Goal: Obtain resource: Obtain resource

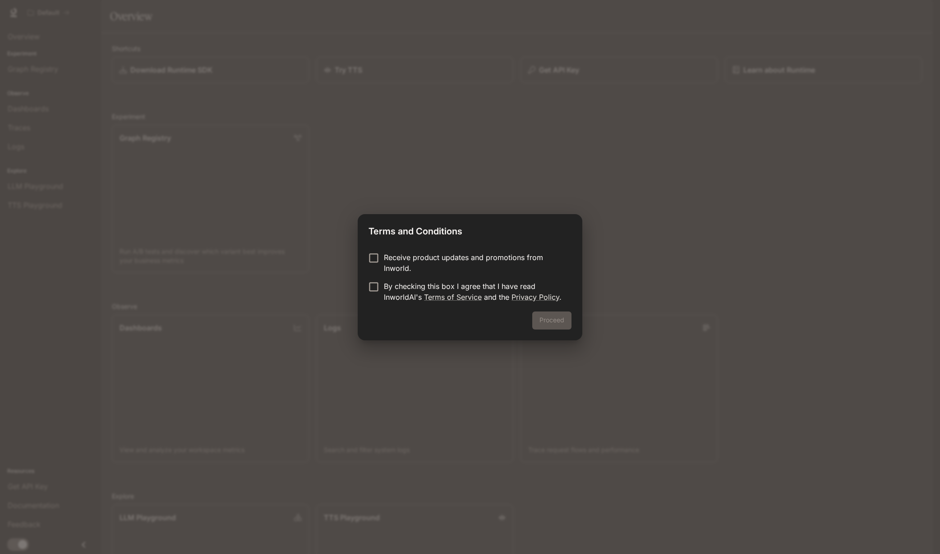
click at [395, 259] on p "Receive product updates and promotions from Inworld." at bounding box center [474, 263] width 180 height 22
click at [387, 291] on p "By checking this box I agree that I have read InworldAI's Terms of Service and …" at bounding box center [474, 292] width 180 height 22
click at [448, 251] on div "Receive product updates and promotions from Inworld. By checking this box I agr…" at bounding box center [469, 278] width 225 height 67
click at [452, 260] on p "Receive product updates and promotions from Inworld." at bounding box center [474, 263] width 180 height 22
click at [546, 312] on button "Proceed" at bounding box center [551, 321] width 39 height 18
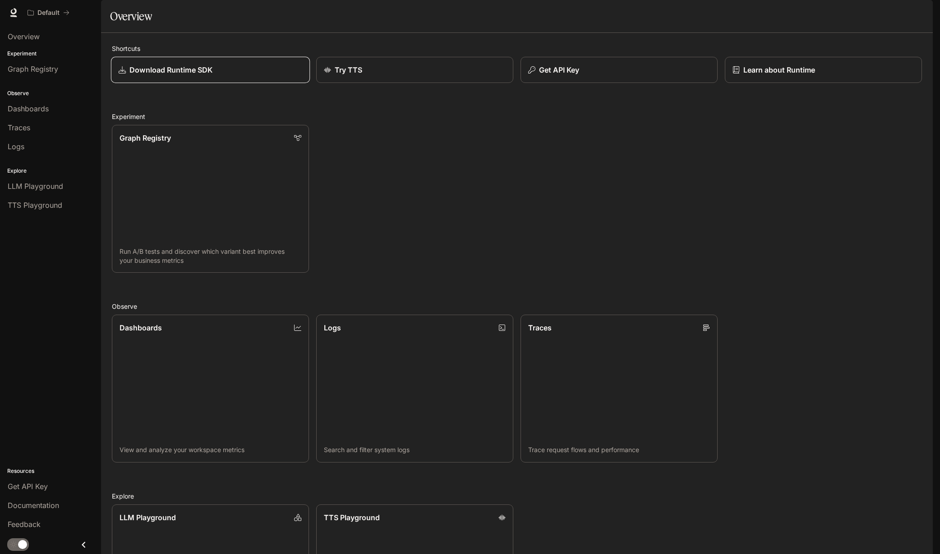
click at [180, 83] on link "Download Runtime SDK" at bounding box center [210, 70] width 199 height 27
click at [608, 75] on div "Get API Key" at bounding box center [618, 69] width 183 height 11
click at [606, 75] on div "Get API Key" at bounding box center [618, 69] width 183 height 11
click at [413, 168] on div "Graph Registry Run A/B tests and discover which variant best improves your busi…" at bounding box center [513, 195] width 817 height 155
